Goal: Task Accomplishment & Management: Use online tool/utility

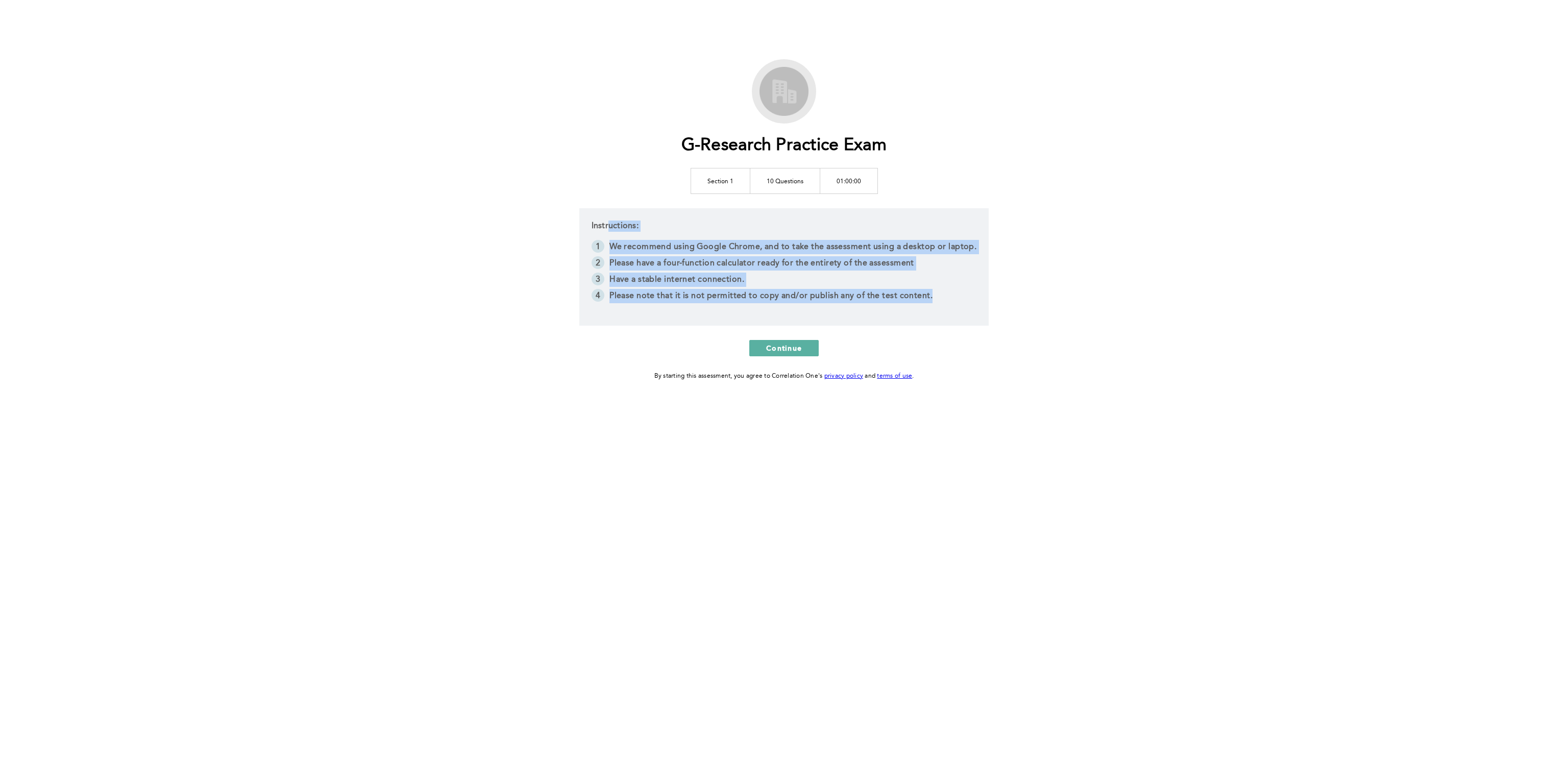
drag, startPoint x: 1097, startPoint y: 322, endPoint x: 1118, endPoint y: 314, distance: 22.5
click at [1120, 317] on div "G-Research Practice Exam Section 1 10 Questions 01:00:00 Instructions: We recom…" at bounding box center [784, 390] width 1568 height 781
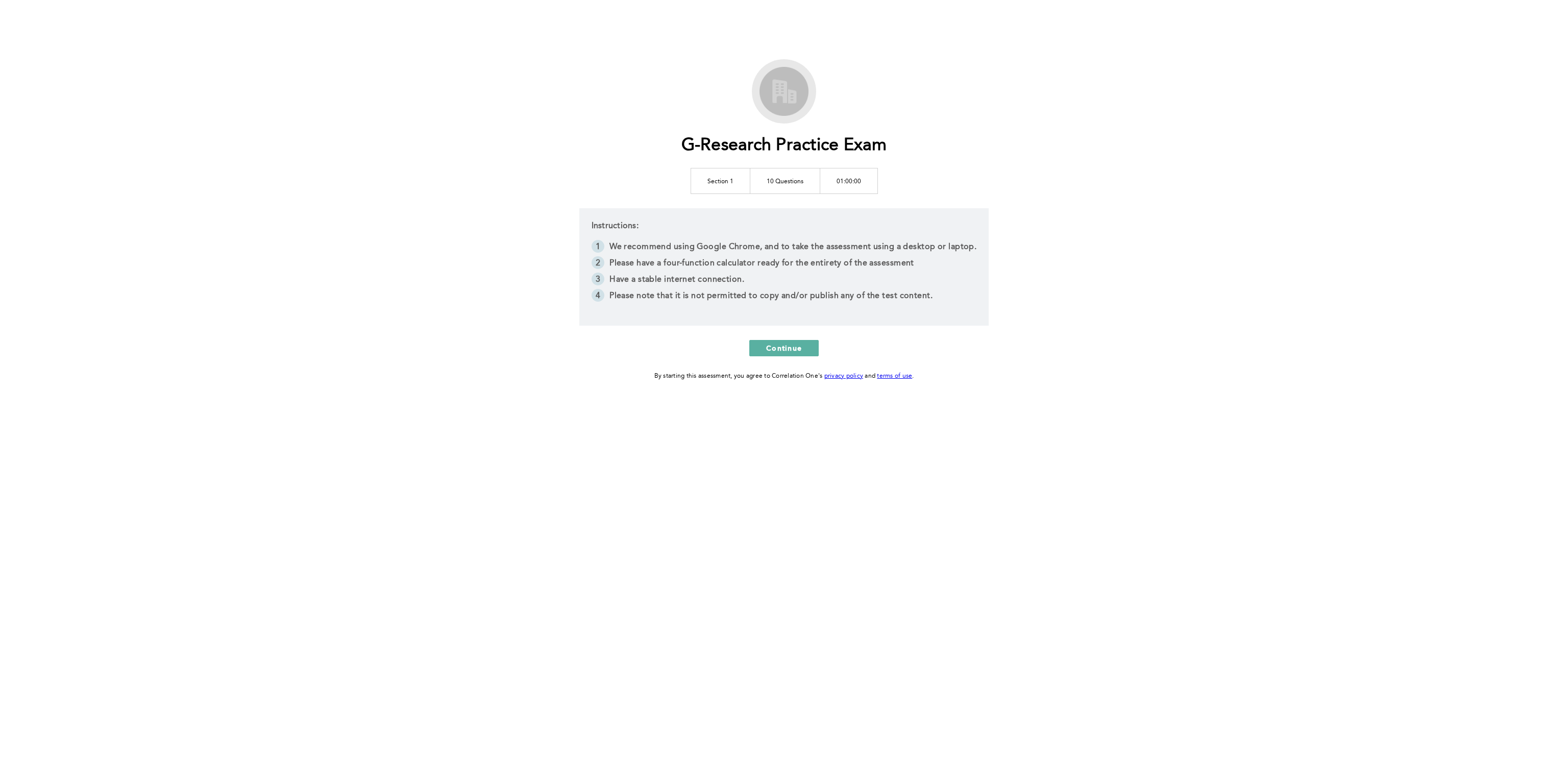
click at [1120, 315] on div "G-Research Practice Exam Section 1 10 Questions 01:00:00 Instructions: We recom…" at bounding box center [784, 390] width 1568 height 781
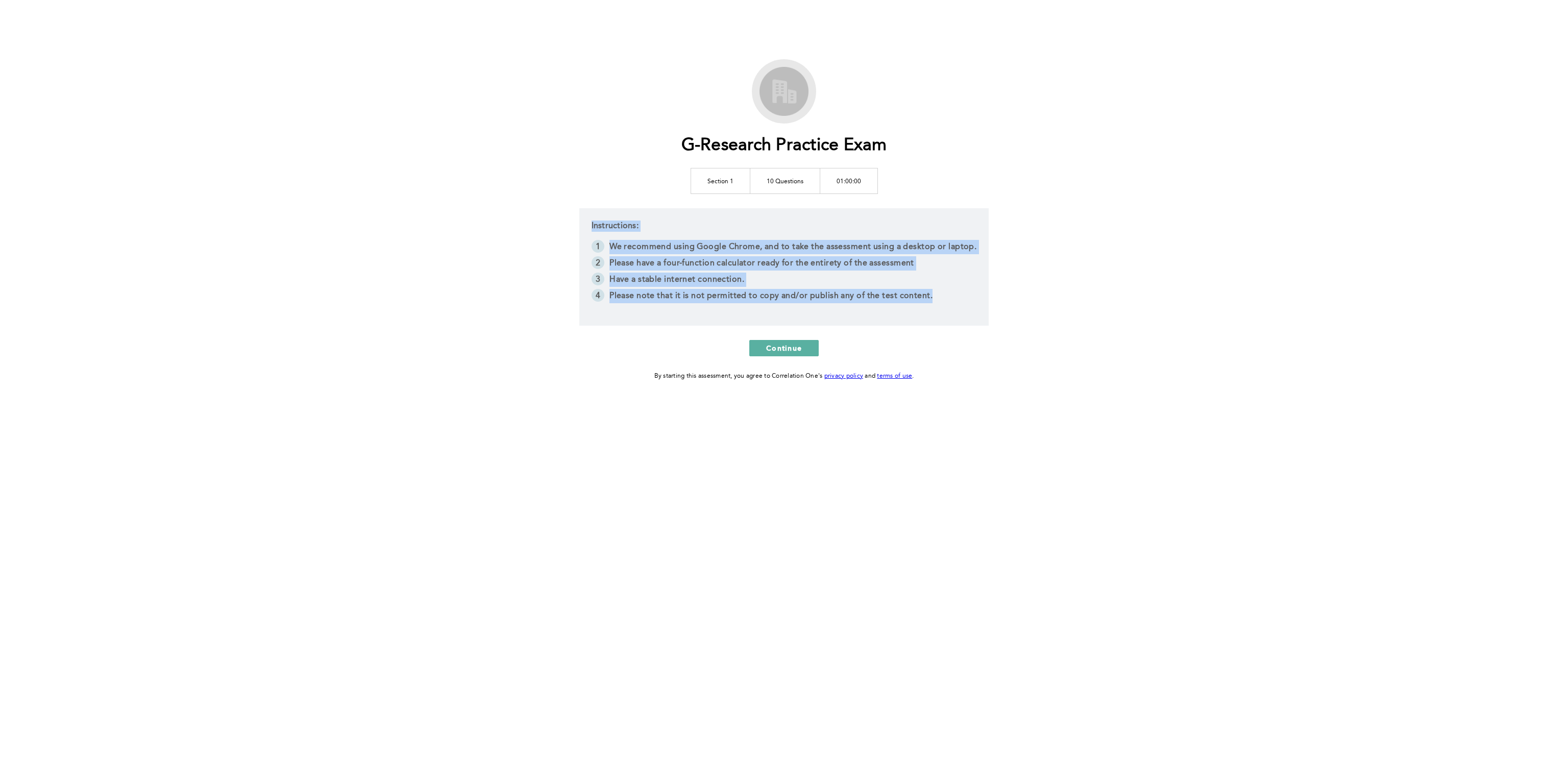
drag, startPoint x: 1120, startPoint y: 315, endPoint x: 465, endPoint y: 163, distance: 672.4
click at [461, 163] on div "G-Research Practice Exam Section 1 10 Questions 01:00:00 Instructions: We recom…" at bounding box center [784, 390] width 1568 height 781
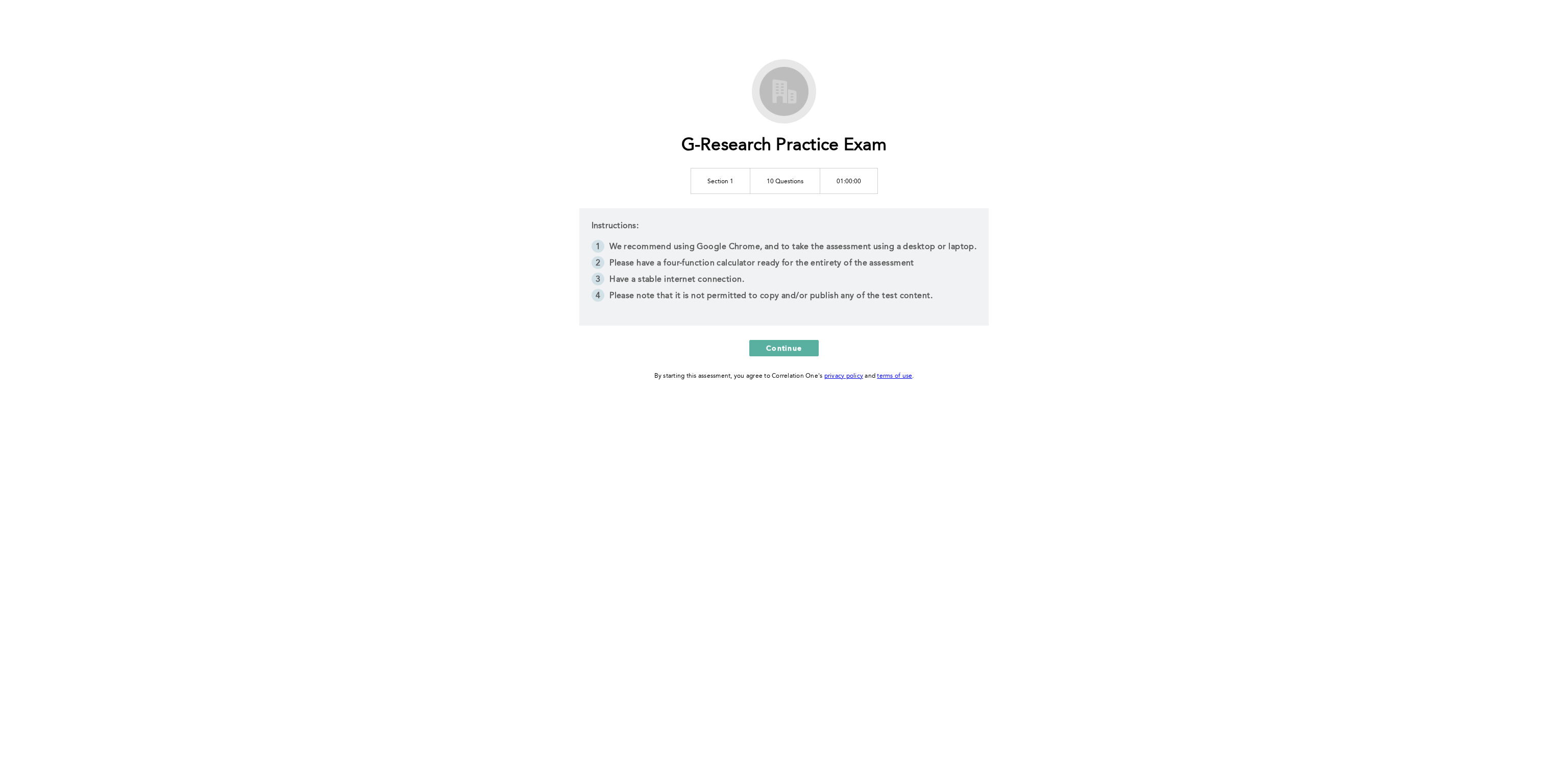
click at [466, 163] on div "G-Research Practice Exam Section 1 10 Questions 01:00:00 Instructions: We recom…" at bounding box center [784, 390] width 1568 height 781
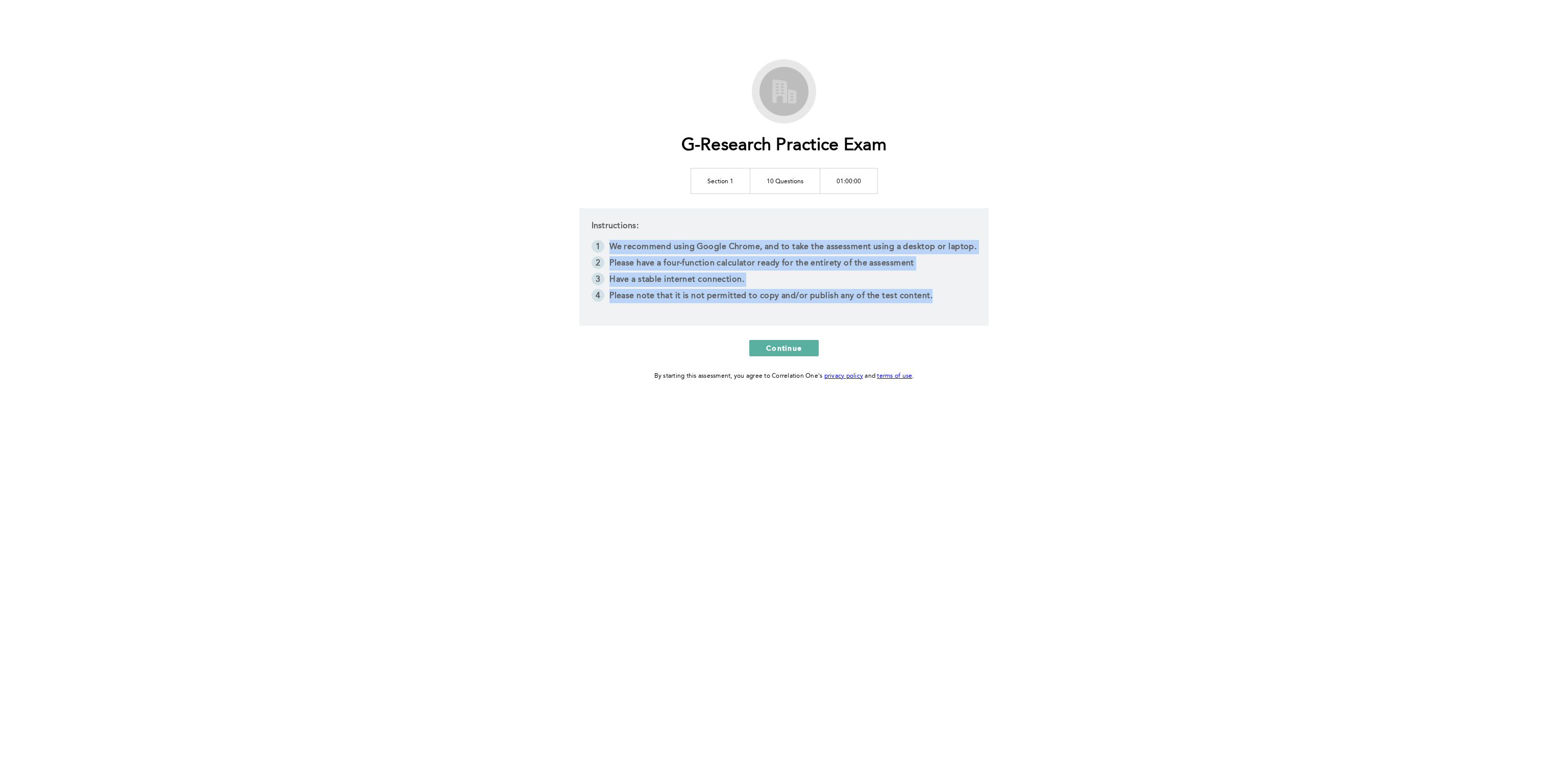
drag, startPoint x: 915, startPoint y: 284, endPoint x: 944, endPoint y: 342, distance: 64.8
click at [944, 342] on div "G-Research Practice Exam Section 1 10 Questions 01:00:00 Instructions: We recom…" at bounding box center [784, 220] width 523 height 323
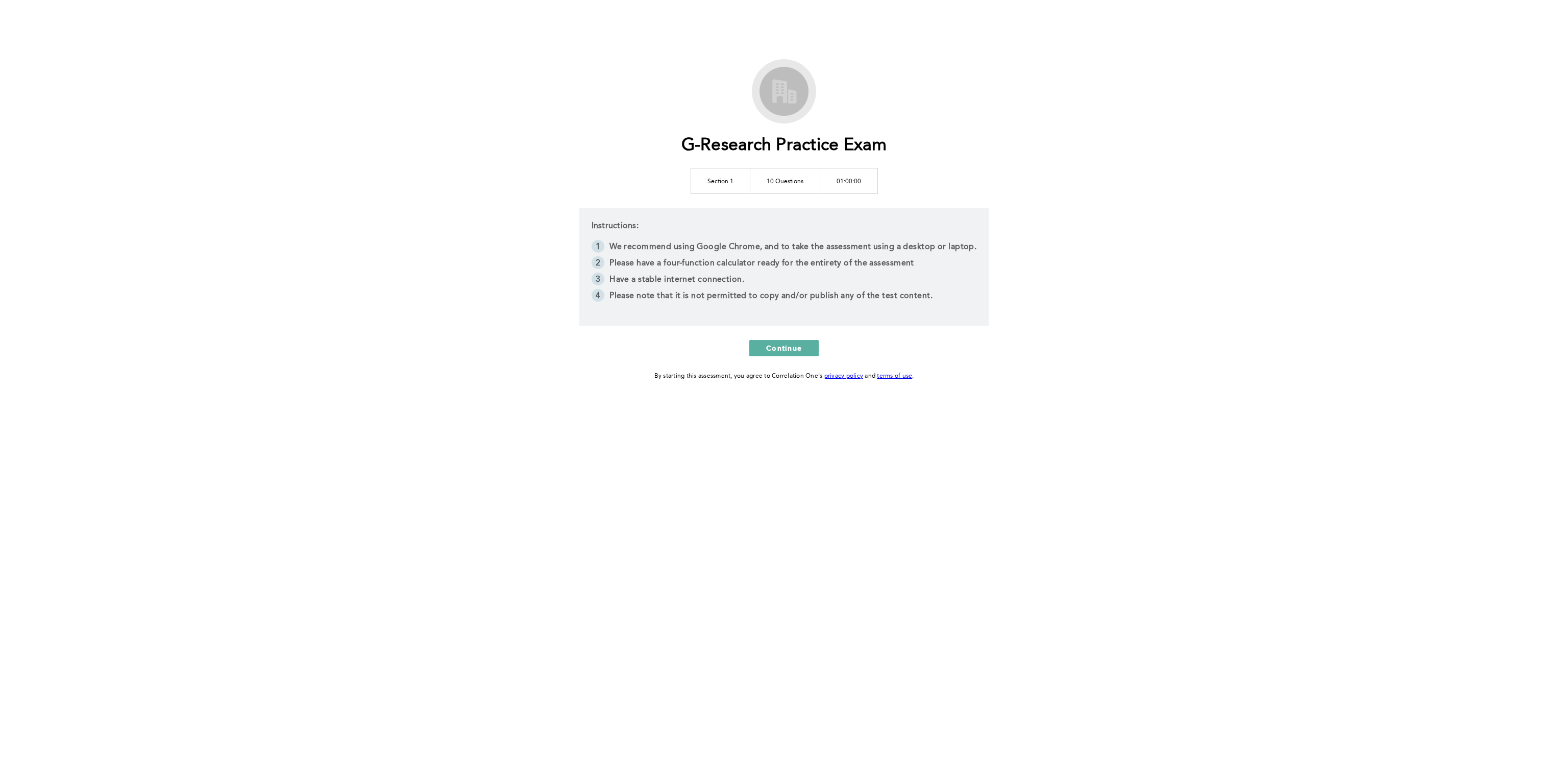
click at [944, 342] on div "G-Research Practice Exam Section 1 10 Questions 01:00:00 Instructions: We recom…" at bounding box center [784, 220] width 523 height 323
click at [1037, 223] on div "G-Research Practice Exam Section 1 10 Questions 01:00:00 Instructions: We recom…" at bounding box center [784, 220] width 523 height 323
drag, startPoint x: 627, startPoint y: 146, endPoint x: 458, endPoint y: 99, distance: 175.4
click at [462, 101] on div "G-Research Practice Exam Section 1 10 Questions 01:00:00 Instructions: We recom…" at bounding box center [784, 390] width 1568 height 781
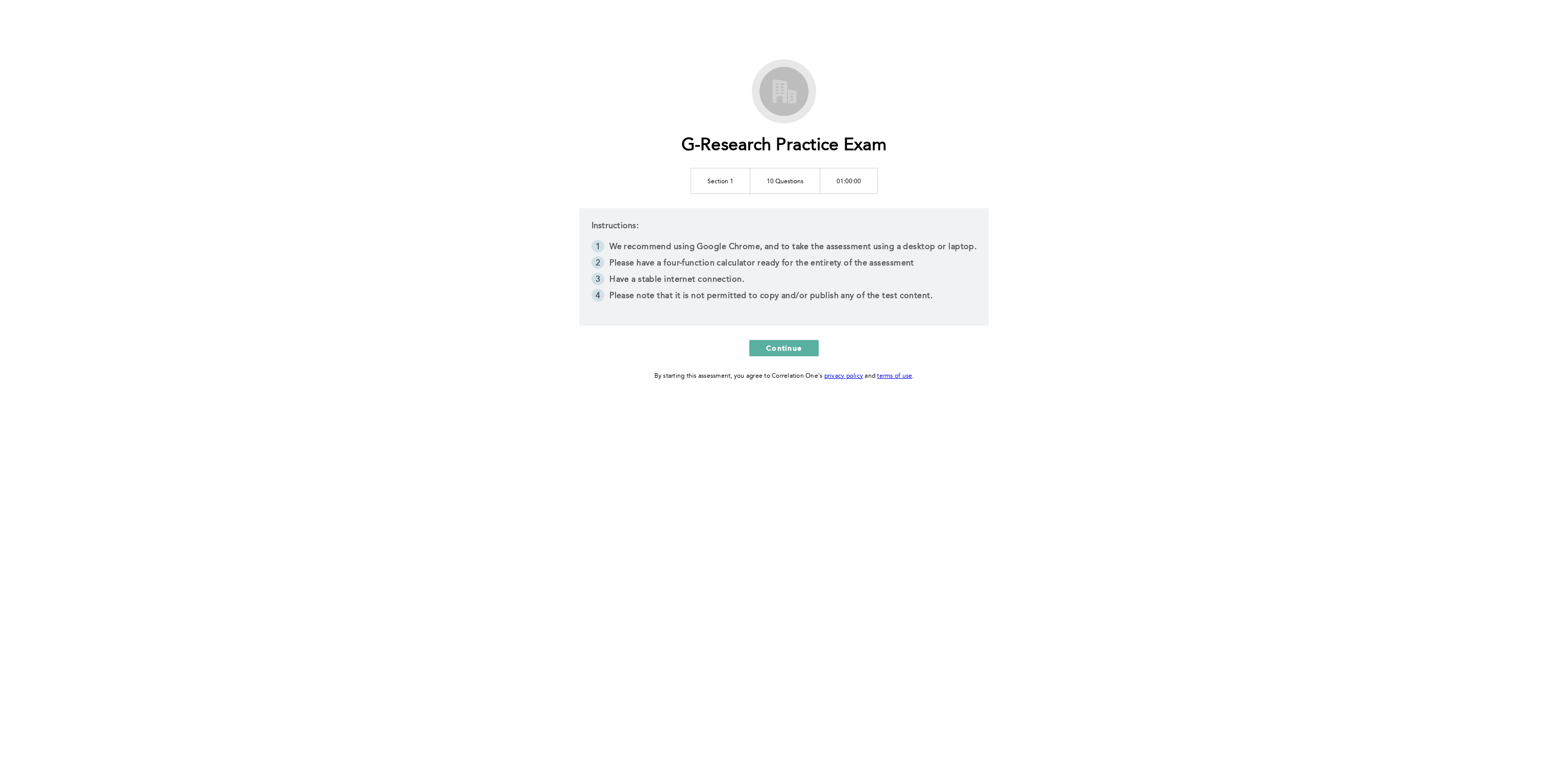
click at [458, 99] on div "G-Research Practice Exam Section 1 10 Questions 01:00:00 Instructions: We recom…" at bounding box center [784, 390] width 1568 height 781
